Goal: Register for event/course

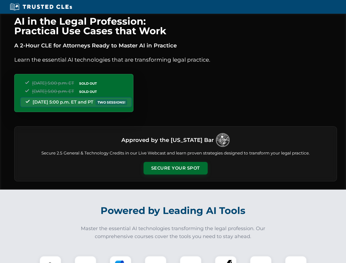
click at [176, 168] on button "Secure Your Spot" at bounding box center [176, 168] width 64 height 13
